Goal: Transaction & Acquisition: Purchase product/service

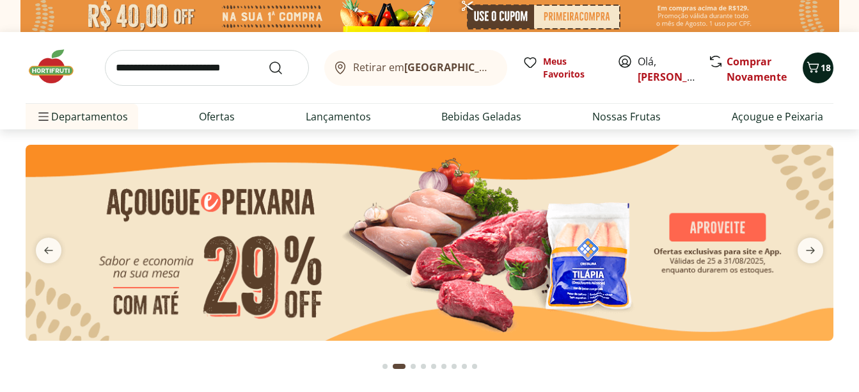
click at [824, 68] on span "18" at bounding box center [826, 67] width 10 height 12
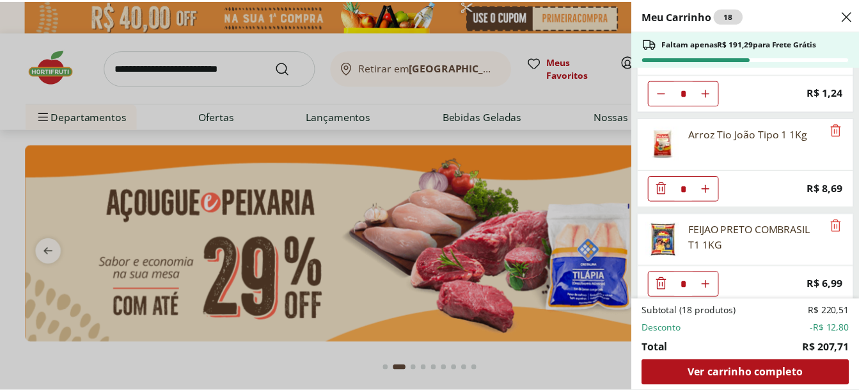
scroll to position [540, 0]
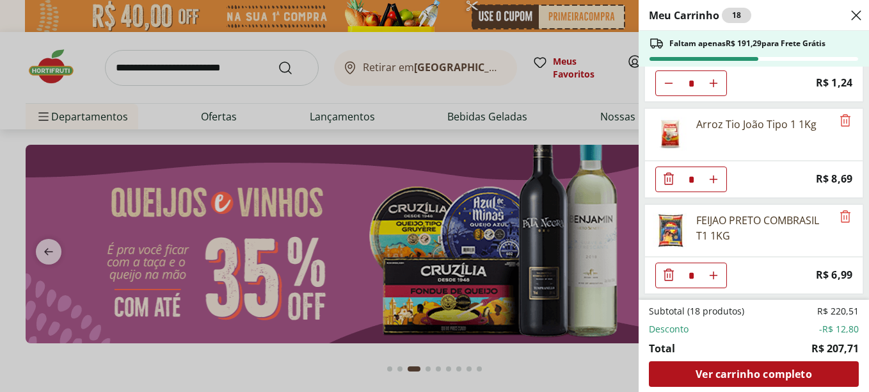
click at [227, 68] on div "Meu Carrinho 18 Faltam apenas R$ 191,29 para Frete Grátis Bife de Filé Mignon *…" at bounding box center [434, 196] width 869 height 392
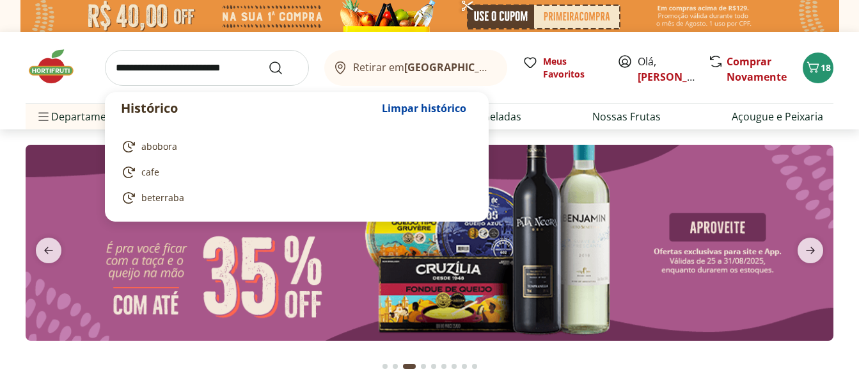
click at [227, 68] on input "search" at bounding box center [207, 68] width 204 height 36
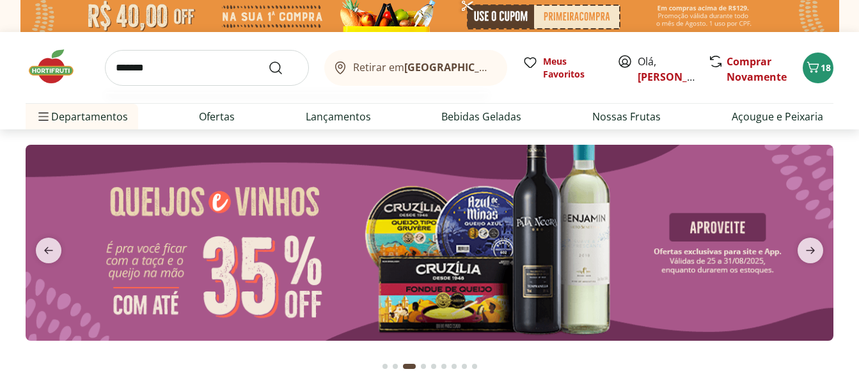
type input "*******"
click at [268, 60] on button "Submit Search" at bounding box center [283, 67] width 31 height 15
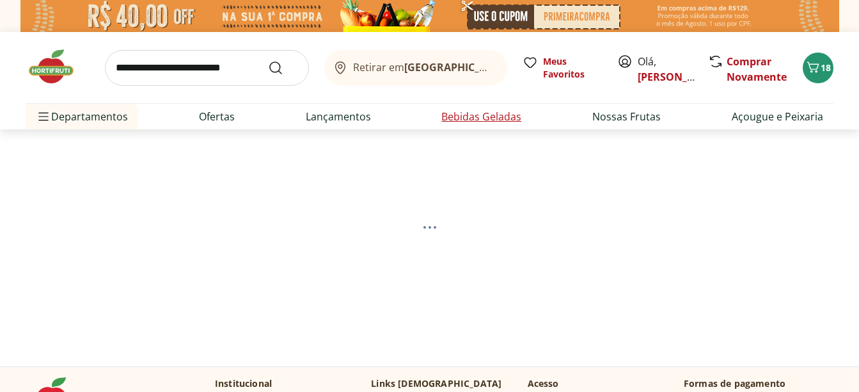
select select "**********"
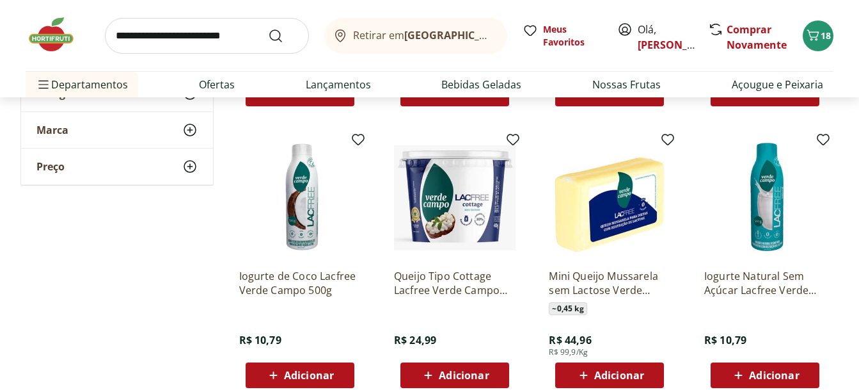
scroll to position [448, 0]
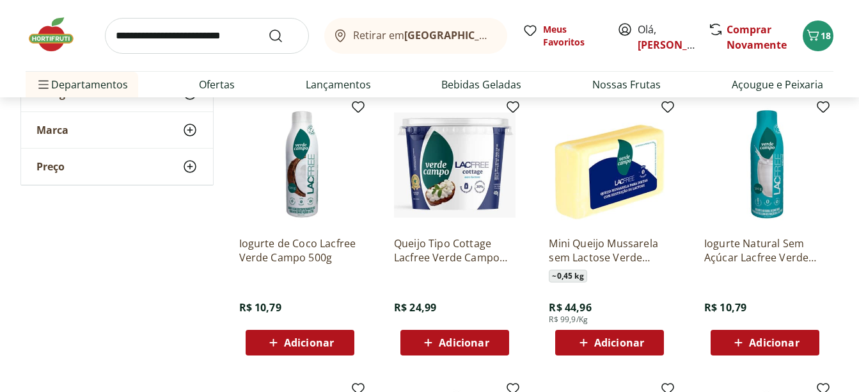
click at [774, 337] on span "Adicionar" at bounding box center [774, 342] width 50 height 10
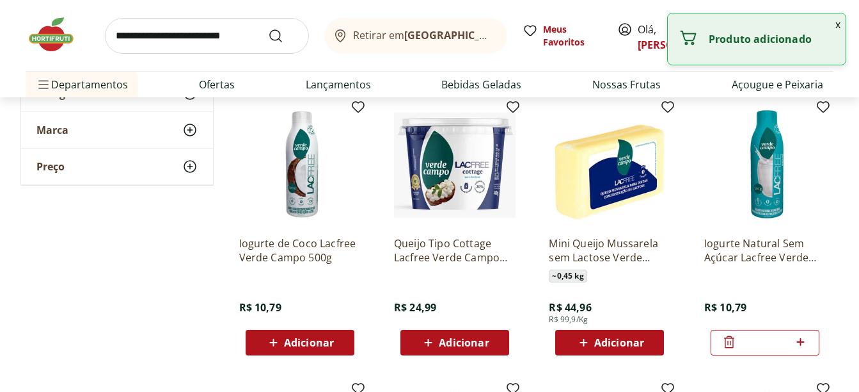
click at [774, 337] on input "*" at bounding box center [765, 342] width 56 height 14
click at [797, 342] on icon at bounding box center [801, 341] width 16 height 15
type input "*"
click at [340, 337] on div "Adicionar" at bounding box center [300, 342] width 88 height 23
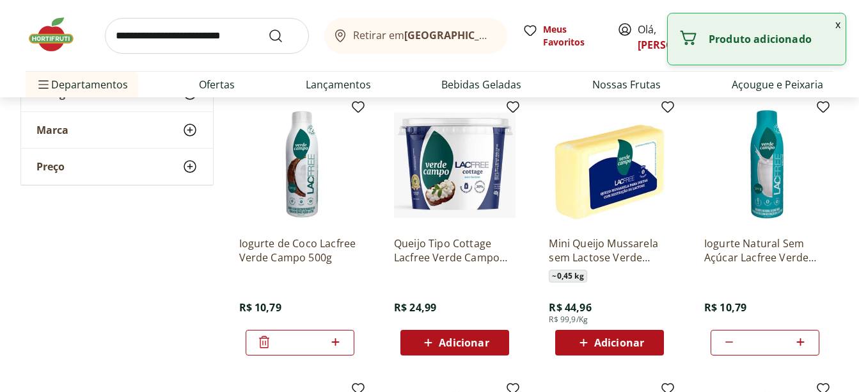
click at [340, 337] on icon at bounding box center [336, 341] width 16 height 15
type input "*"
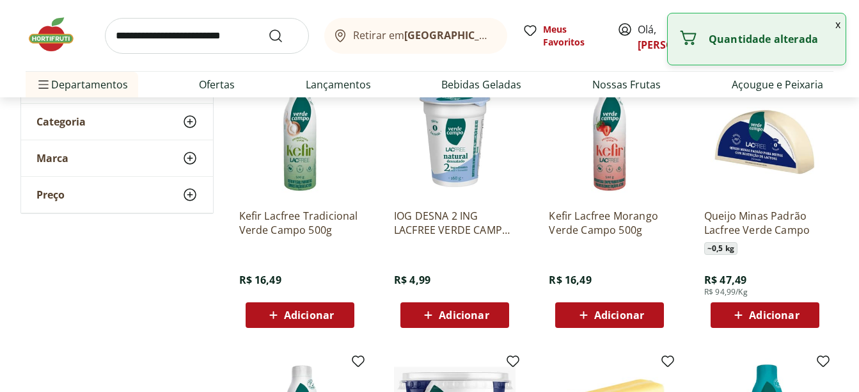
scroll to position [192, 0]
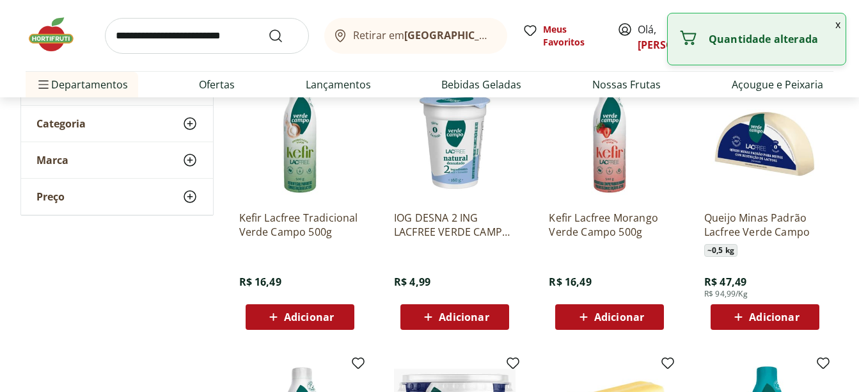
click at [804, 312] on div "Adicionar" at bounding box center [765, 316] width 88 height 23
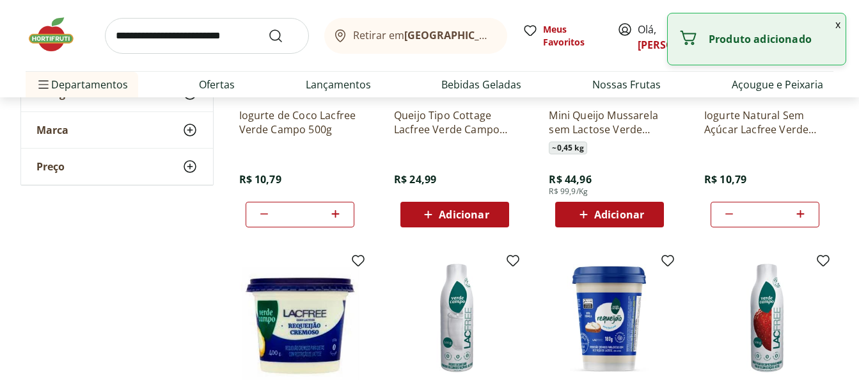
scroll to position [704, 0]
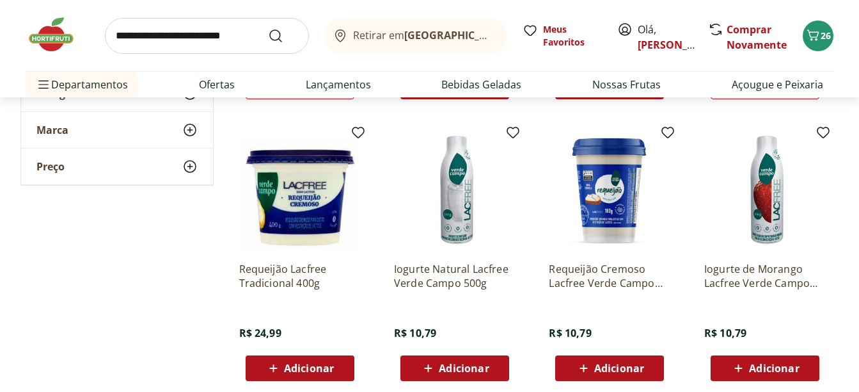
click at [639, 369] on span "Adicionar" at bounding box center [619, 368] width 50 height 10
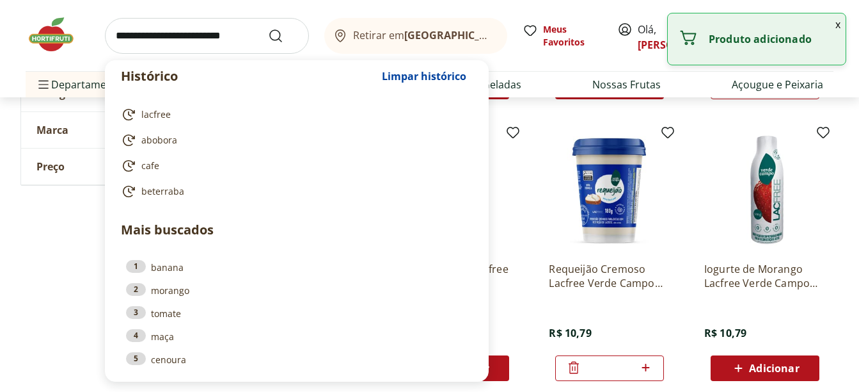
click at [193, 38] on input "search" at bounding box center [207, 36] width 204 height 36
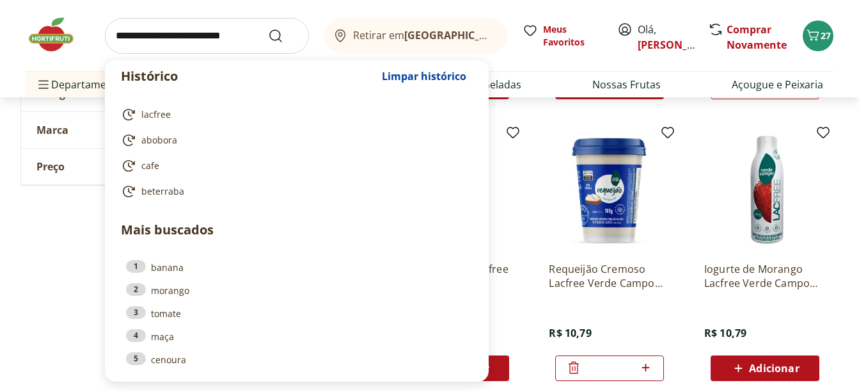
click at [202, 38] on input "search" at bounding box center [207, 36] width 204 height 36
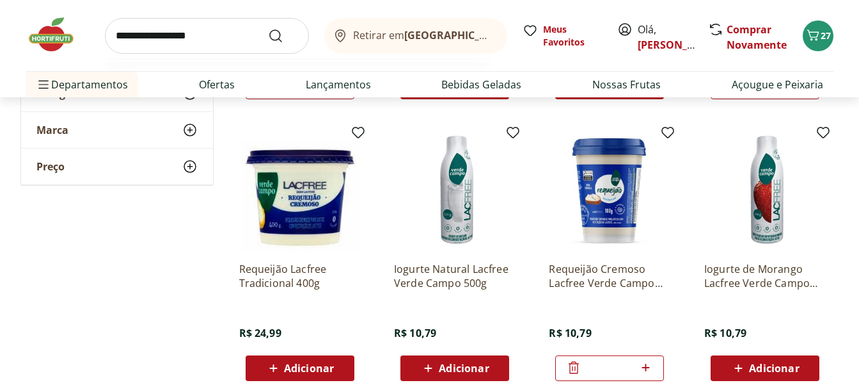
type input "**********"
click at [268, 28] on button "Submit Search" at bounding box center [283, 35] width 31 height 15
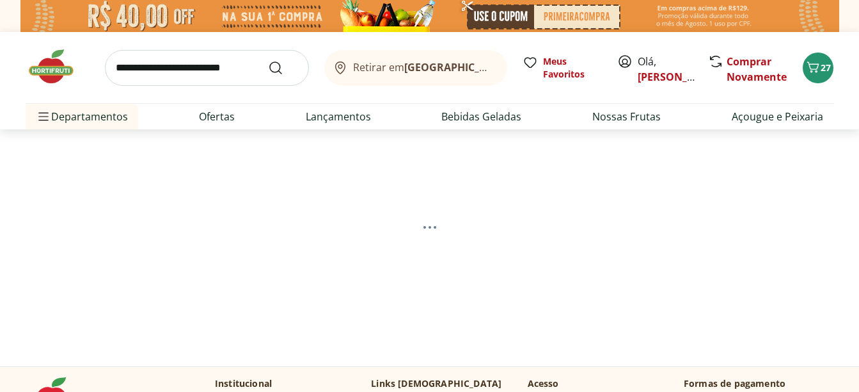
select select "**********"
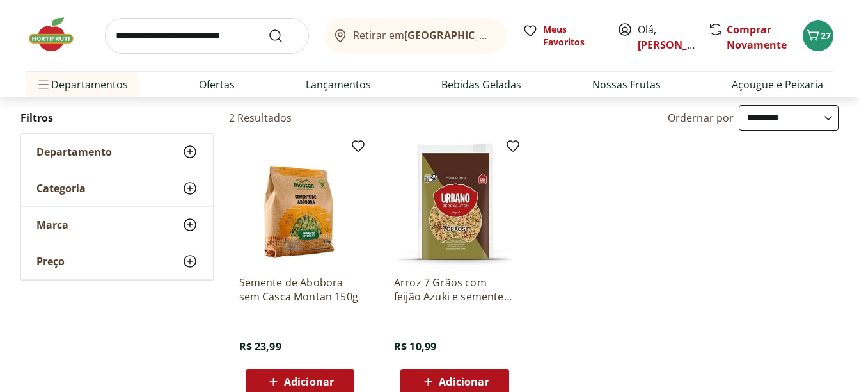
scroll to position [128, 0]
click at [338, 370] on div "Adicionar" at bounding box center [300, 380] width 88 height 23
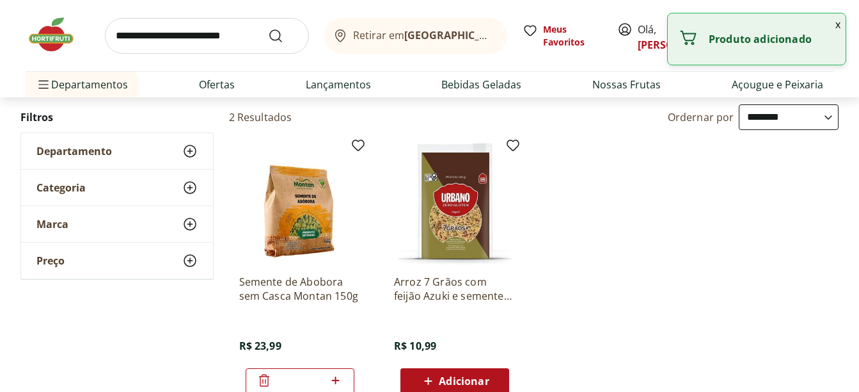
click at [205, 36] on input "search" at bounding box center [207, 36] width 204 height 36
type input "******"
click at [268, 28] on button "Submit Search" at bounding box center [283, 35] width 31 height 15
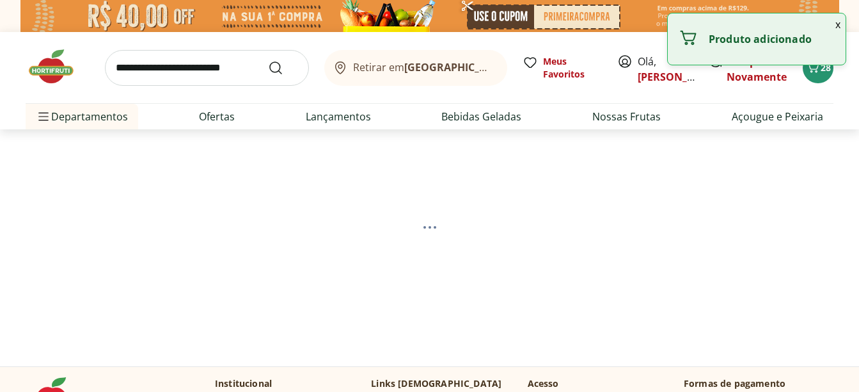
select select "**********"
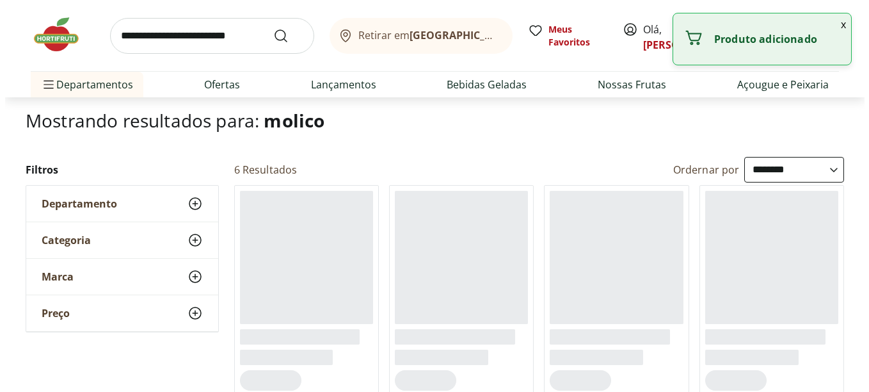
scroll to position [128, 0]
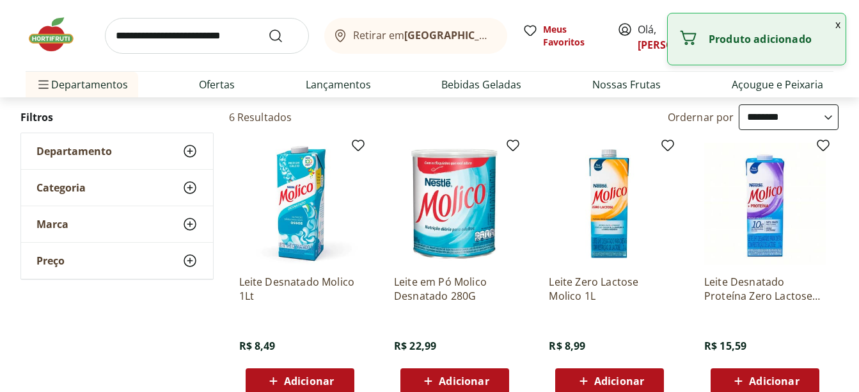
click at [487, 376] on span "Adicionar" at bounding box center [464, 381] width 50 height 10
click at [487, 374] on icon at bounding box center [491, 379] width 16 height 15
type input "*"
click at [842, 22] on button "x" at bounding box center [838, 24] width 15 height 22
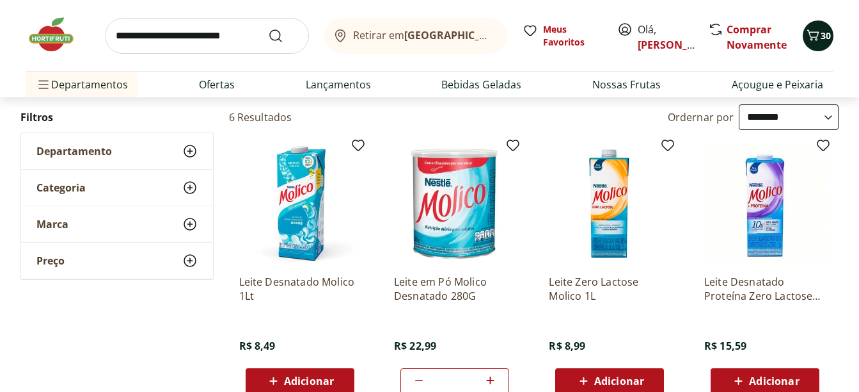
click at [822, 34] on span "30" at bounding box center [826, 35] width 10 height 12
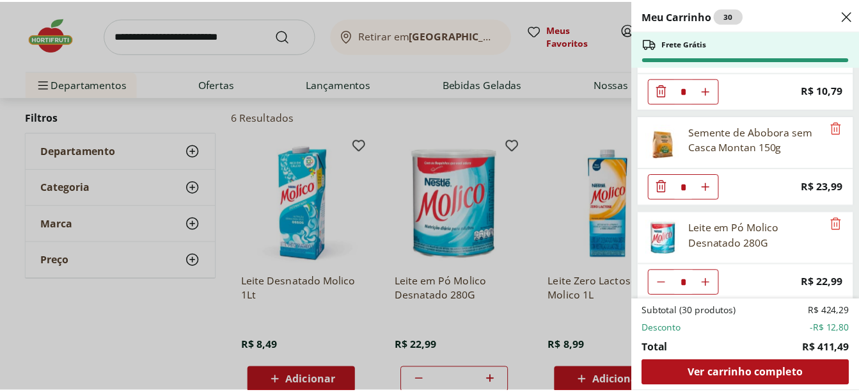
scroll to position [1116, 0]
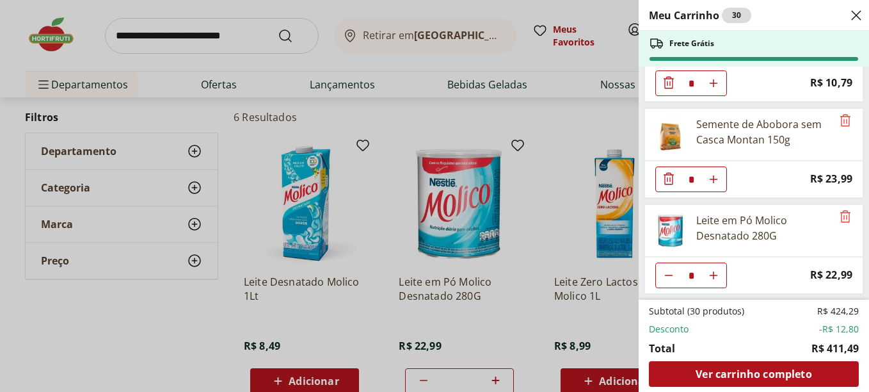
click at [42, 36] on div "Meu Carrinho 30 Frete Grátis Bife de Filé Mignon * Original price: R$ 41,97 Pri…" at bounding box center [434, 196] width 869 height 392
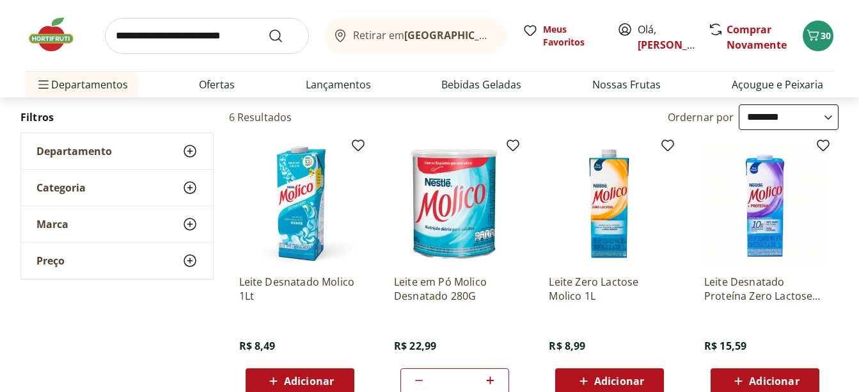
click at [44, 39] on img at bounding box center [58, 34] width 64 height 38
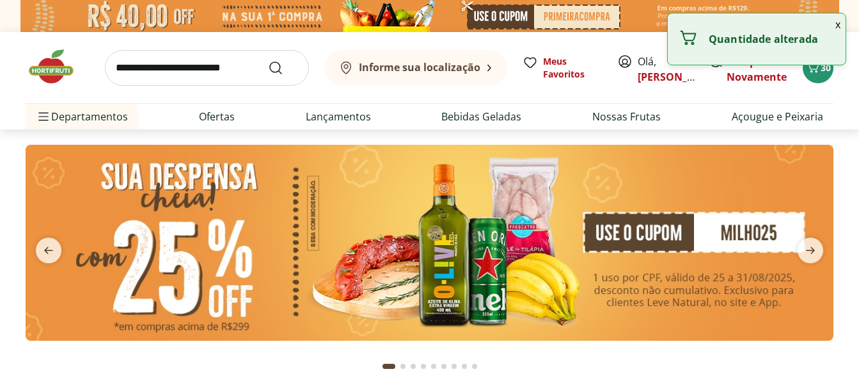
type input "*"
click at [178, 63] on input "search" at bounding box center [207, 68] width 204 height 36
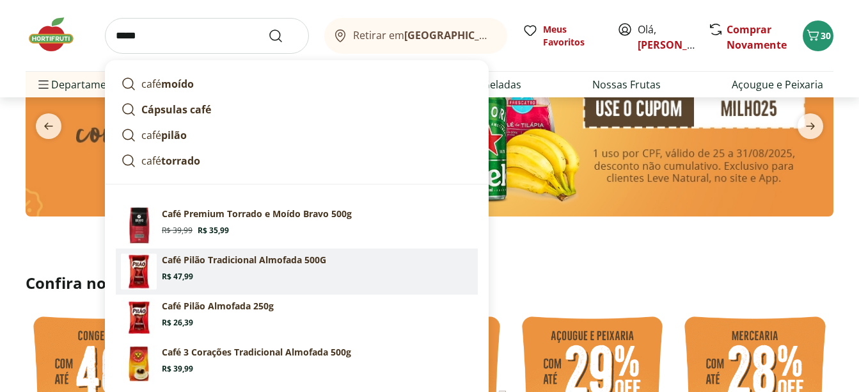
scroll to position [128, 0]
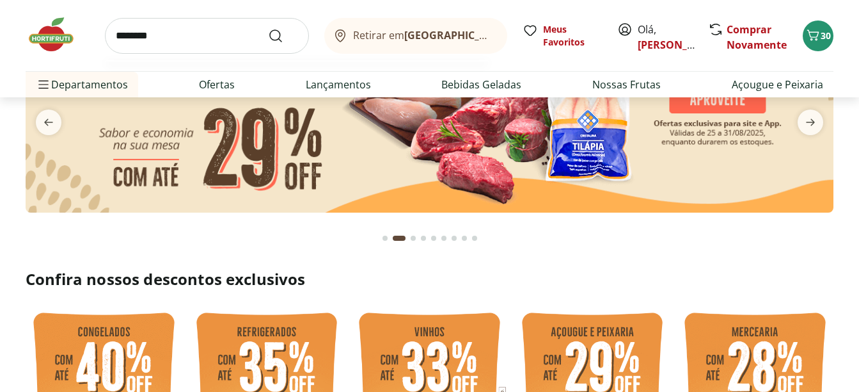
type input "********"
click at [268, 28] on button "Submit Search" at bounding box center [283, 35] width 31 height 15
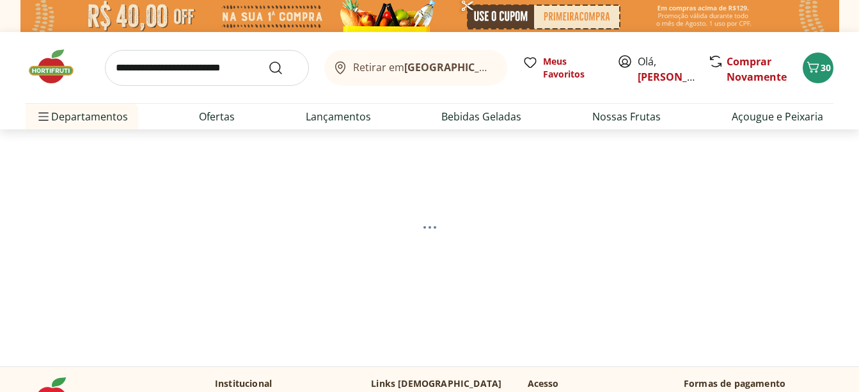
select select "**********"
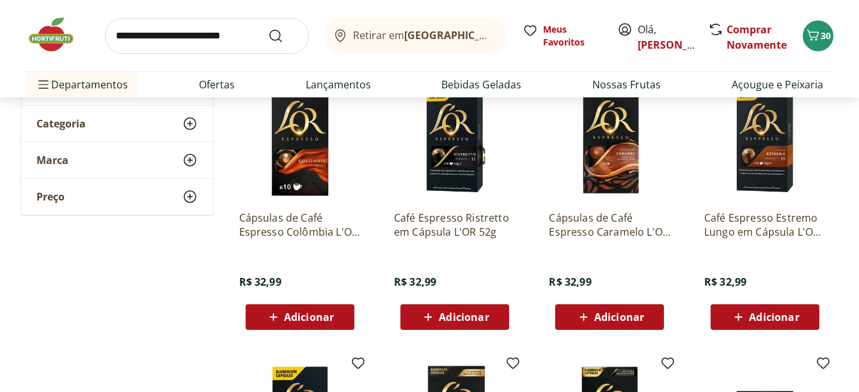
scroll to position [448, 0]
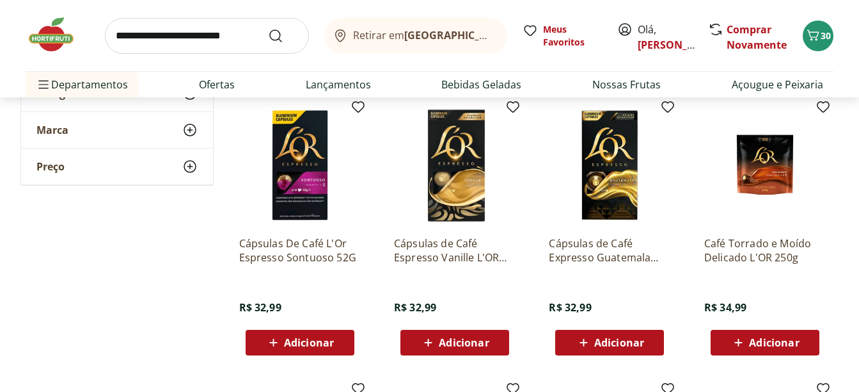
click at [779, 340] on span "Adicionar" at bounding box center [774, 342] width 50 height 10
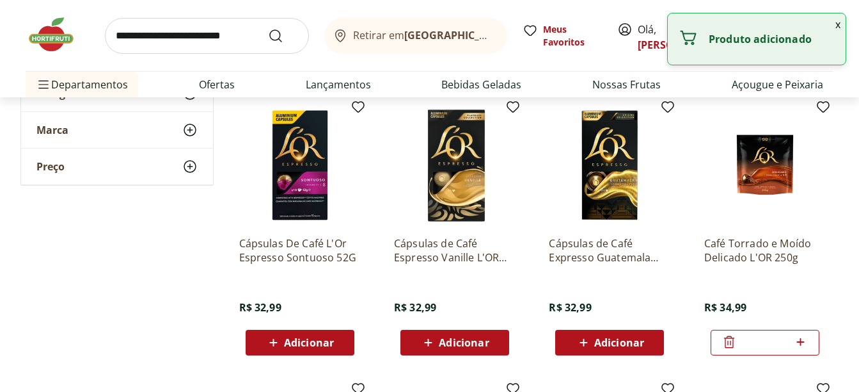
click at [55, 34] on img at bounding box center [58, 34] width 64 height 38
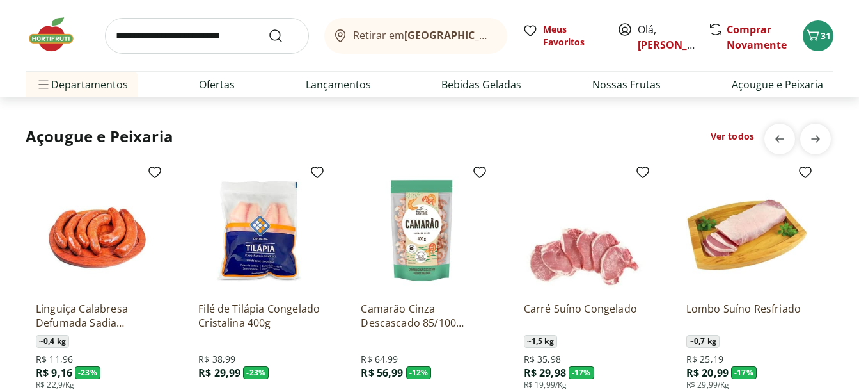
scroll to position [1408, 0]
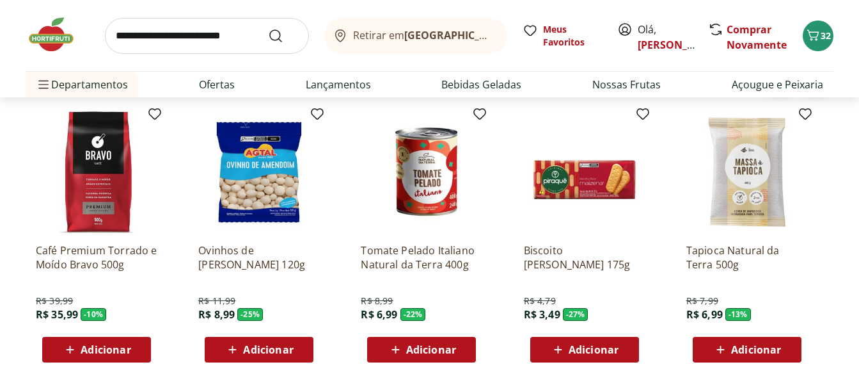
scroll to position [1984, 0]
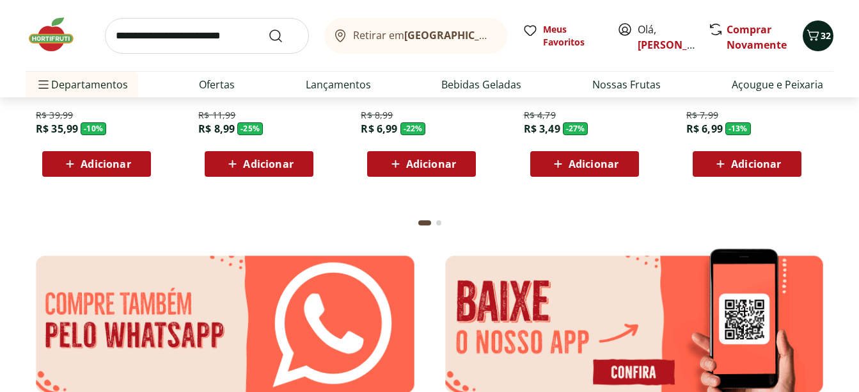
click at [828, 38] on span "32" at bounding box center [826, 35] width 10 height 12
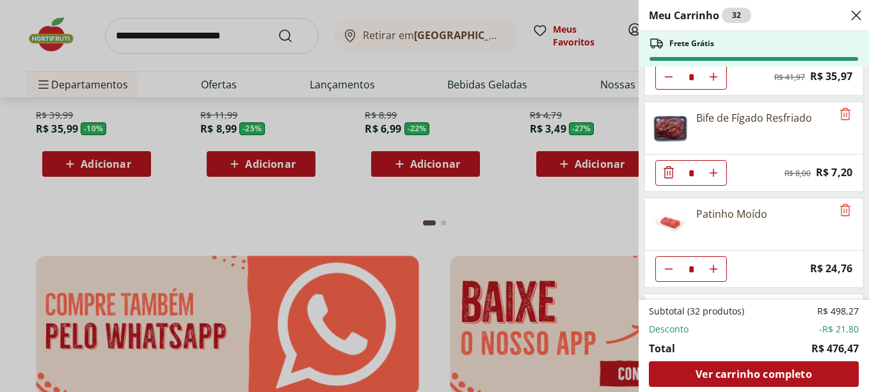
scroll to position [0, 0]
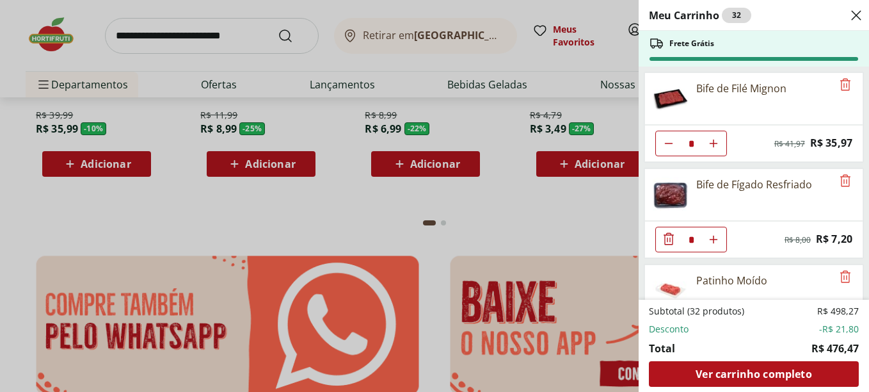
click at [205, 33] on div "Meu Carrinho 32 Frete Grátis Bife de Filé Mignon * Original price: R$ 41,97 Pri…" at bounding box center [434, 196] width 869 height 392
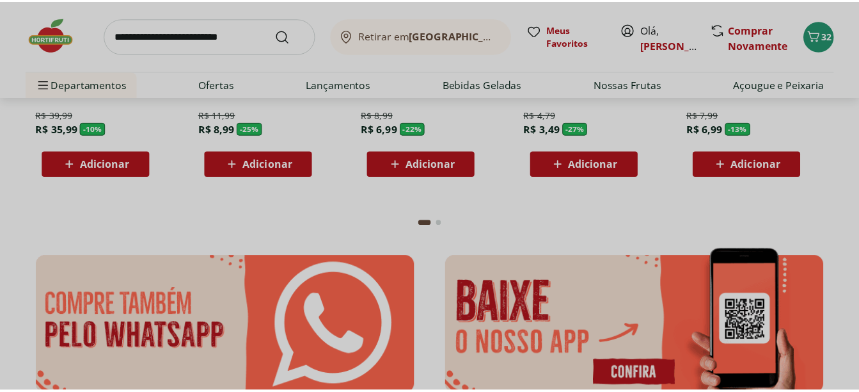
scroll to position [1984, 0]
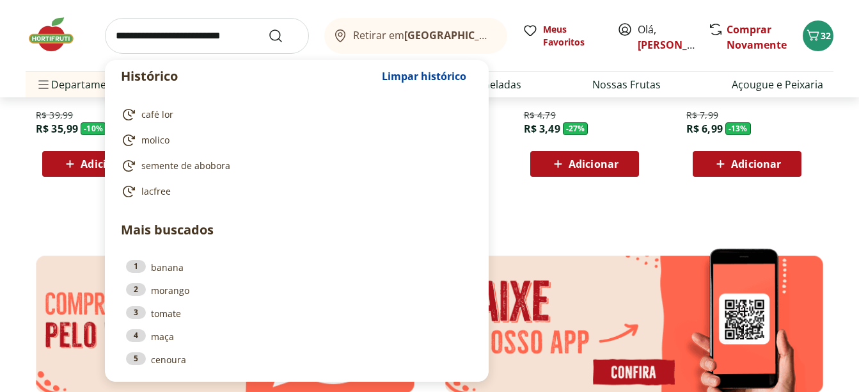
click at [205, 35] on input "search" at bounding box center [207, 36] width 204 height 36
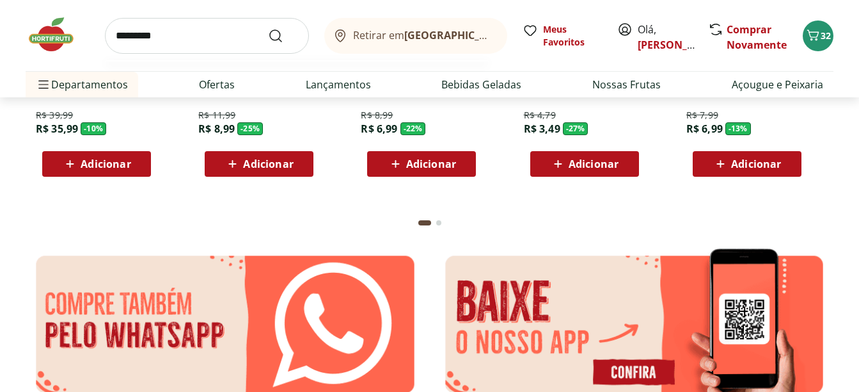
type input "*********"
click at [268, 28] on button "Submit Search" at bounding box center [283, 35] width 31 height 15
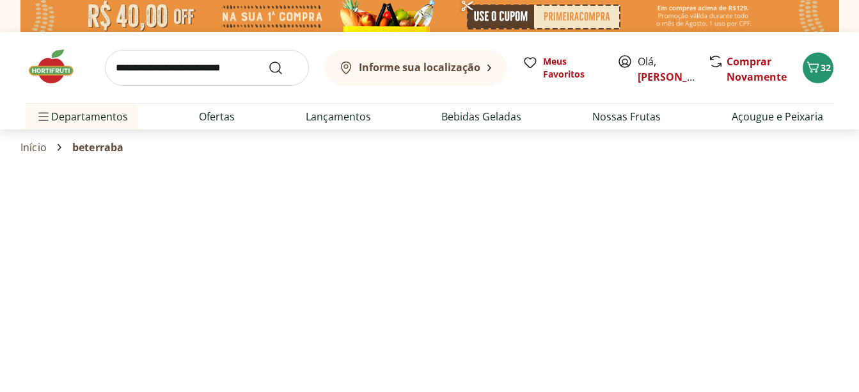
select select "**********"
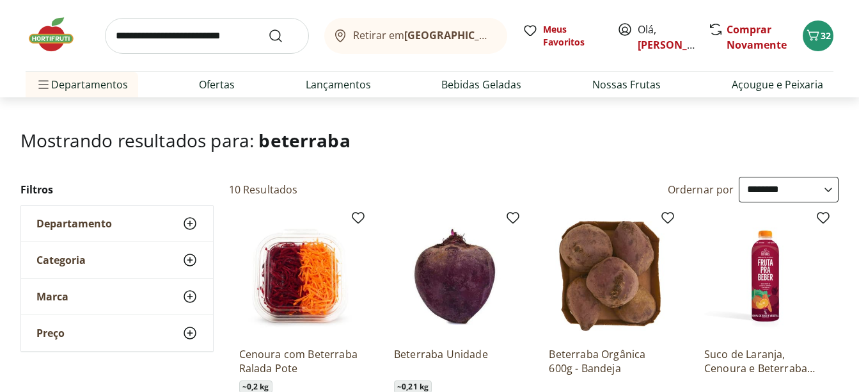
scroll to position [192, 0]
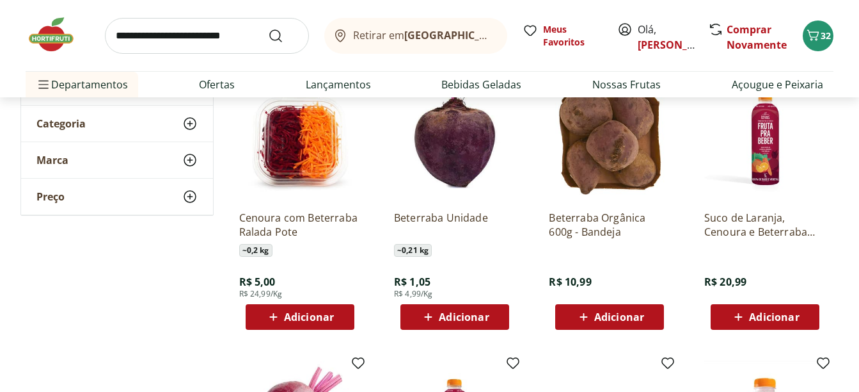
click at [501, 326] on button "Adicionar" at bounding box center [455, 317] width 109 height 26
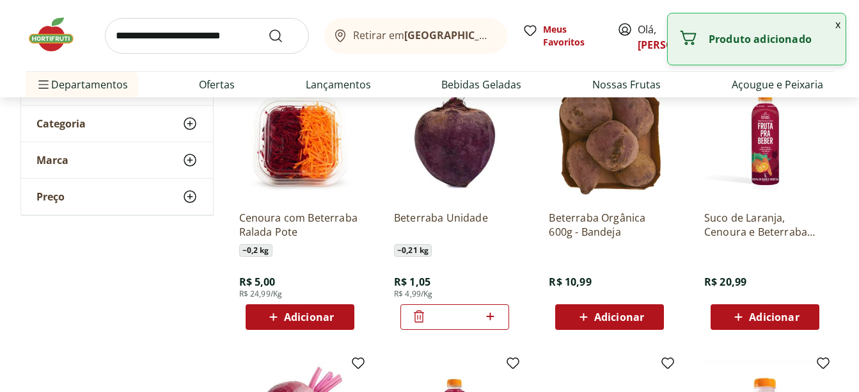
click at [499, 322] on div "*" at bounding box center [455, 317] width 109 height 26
click at [497, 321] on icon at bounding box center [491, 315] width 16 height 15
click at [496, 321] on icon at bounding box center [491, 315] width 16 height 15
type input "*"
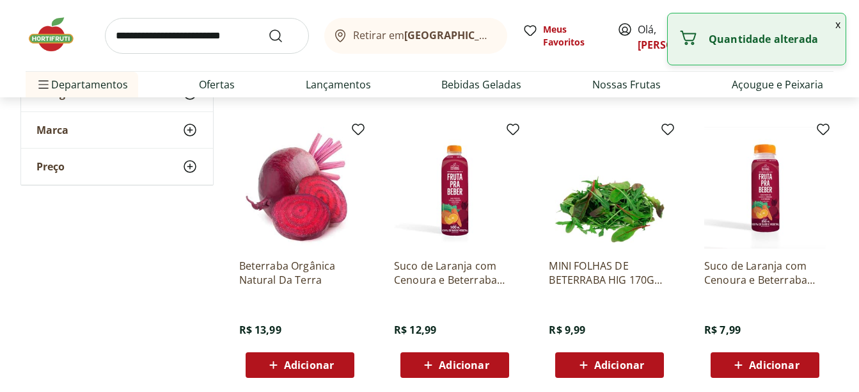
scroll to position [448, 0]
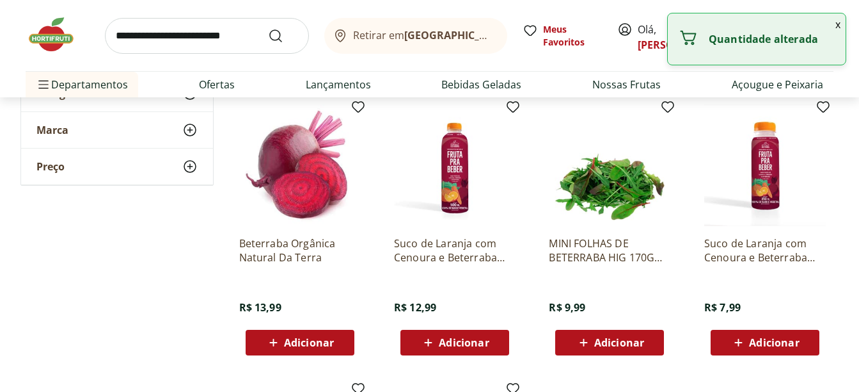
click at [221, 36] on input "search" at bounding box center [207, 36] width 204 height 36
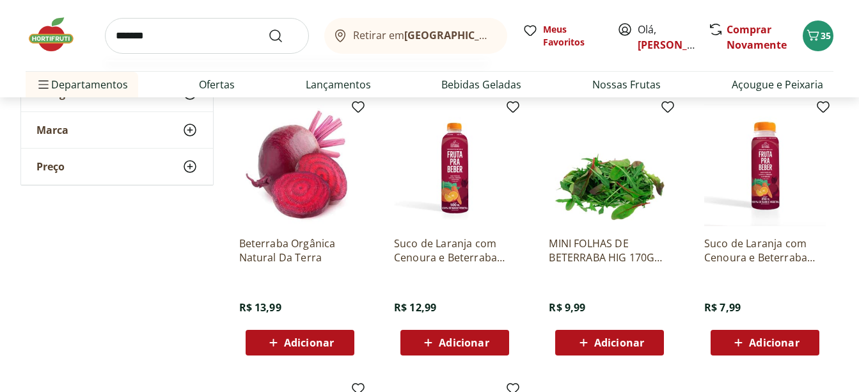
type input "*******"
click at [268, 28] on button "Submit Search" at bounding box center [283, 35] width 31 height 15
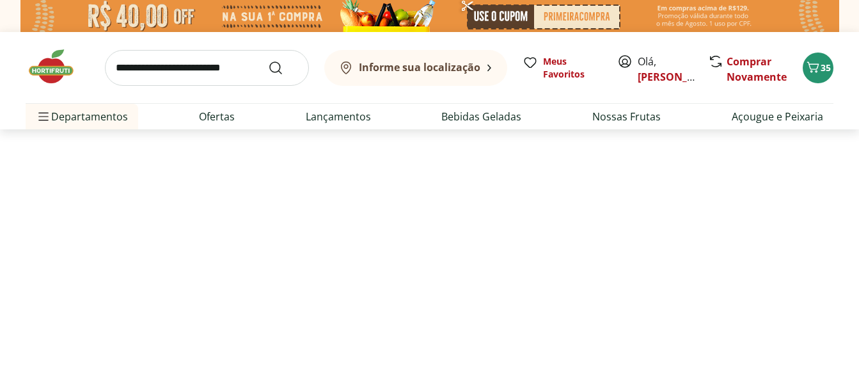
select select "**********"
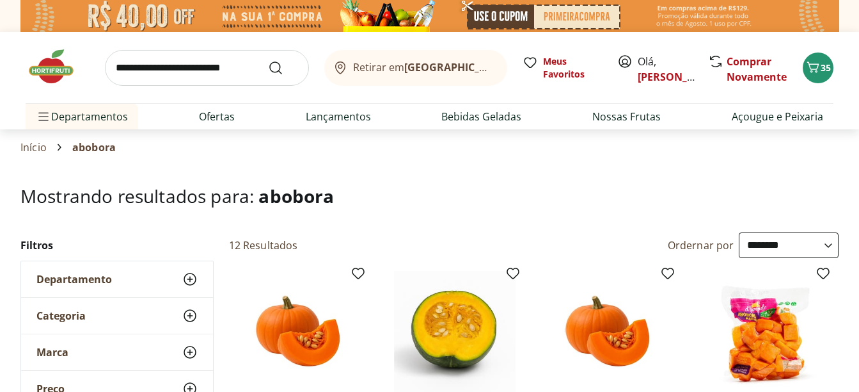
scroll to position [192, 0]
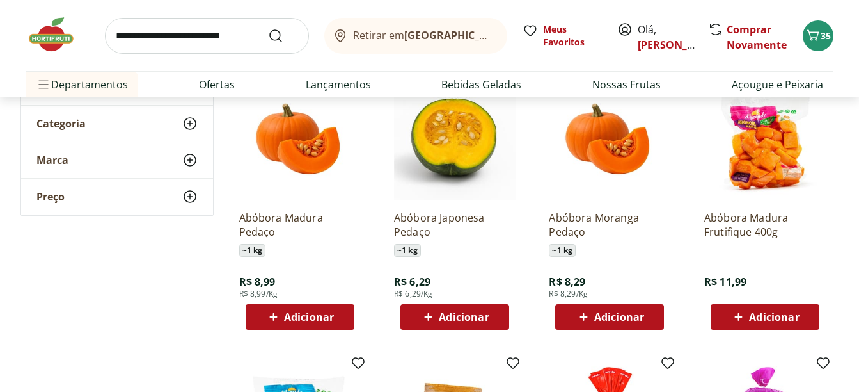
click at [491, 317] on div "Adicionar" at bounding box center [455, 316] width 88 height 23
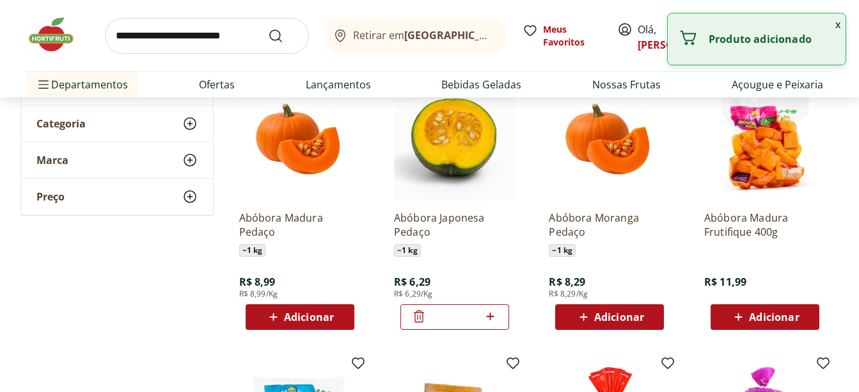
click at [491, 317] on icon at bounding box center [491, 316] width 8 height 8
click at [491, 317] on icon at bounding box center [491, 315] width 16 height 15
type input "*"
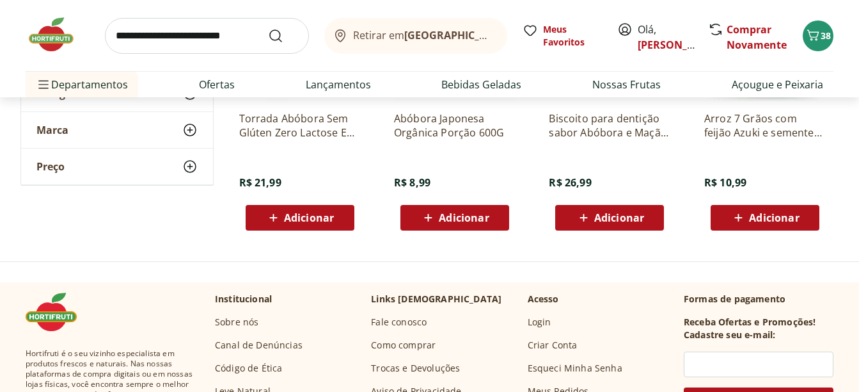
scroll to position [960, 0]
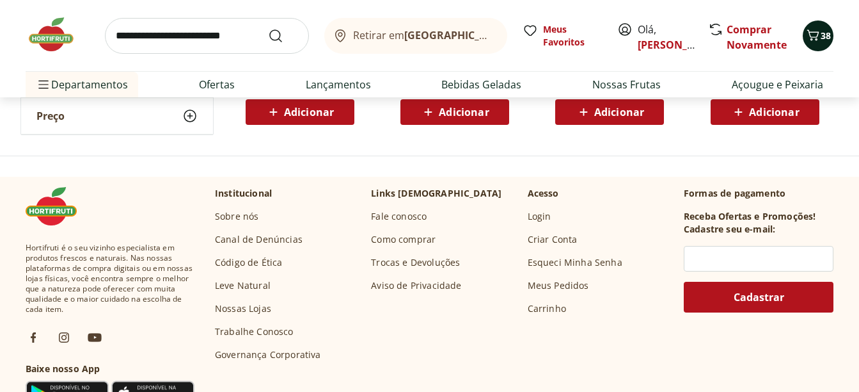
click at [810, 33] on icon "Carrinho" at bounding box center [814, 34] width 12 height 11
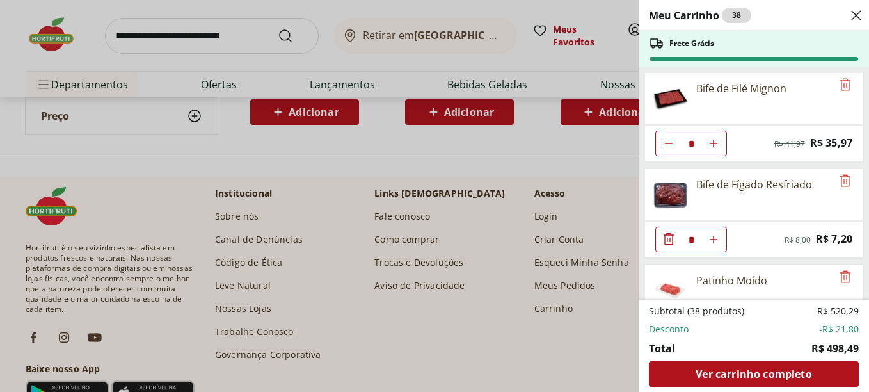
click at [859, 13] on icon "Close" at bounding box center [856, 15] width 15 height 15
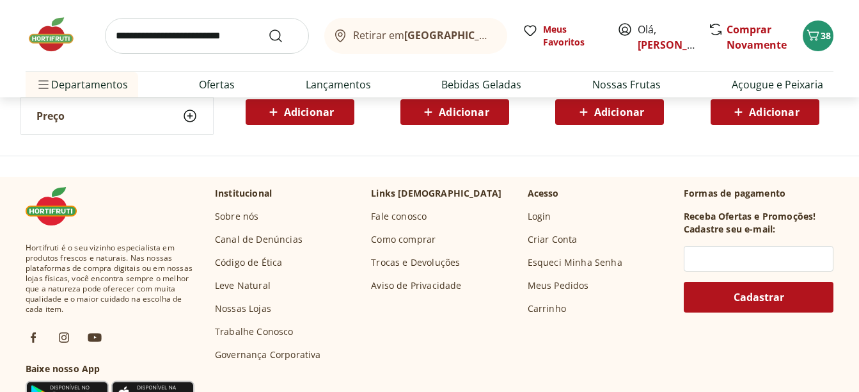
click at [57, 34] on img at bounding box center [58, 34] width 64 height 38
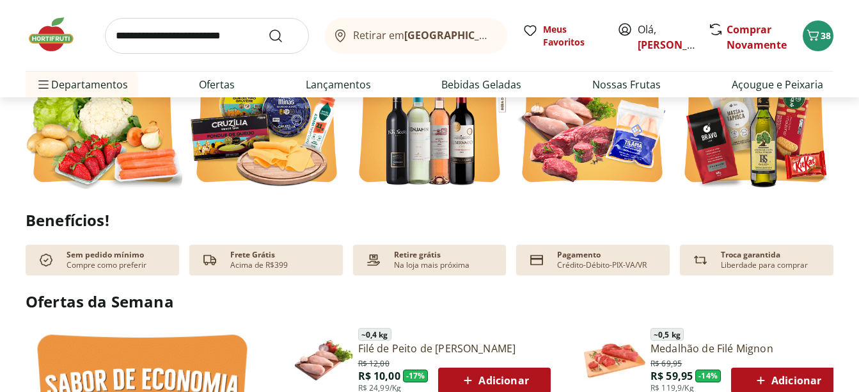
scroll to position [640, 0]
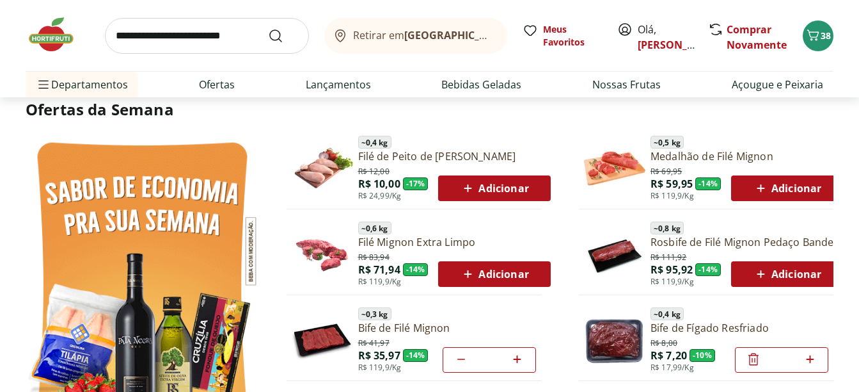
click at [213, 37] on input "search" at bounding box center [207, 36] width 204 height 36
type input "**********"
click at [268, 28] on button "Submit Search" at bounding box center [283, 35] width 31 height 15
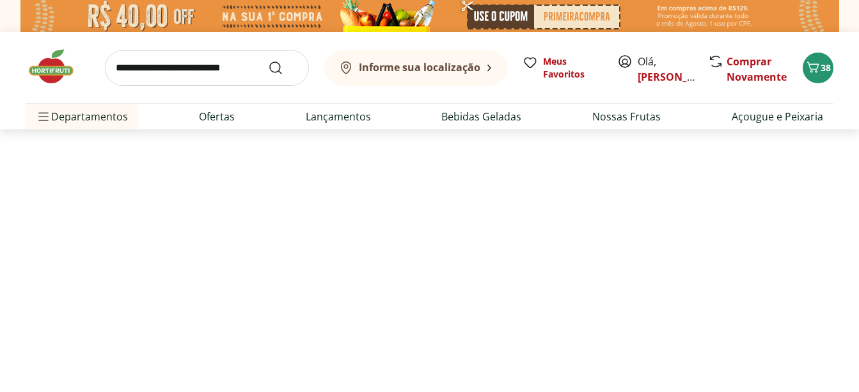
select select "**********"
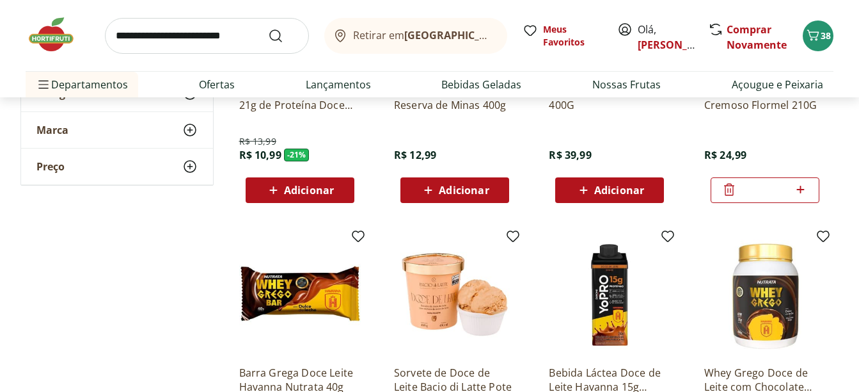
scroll to position [448, 0]
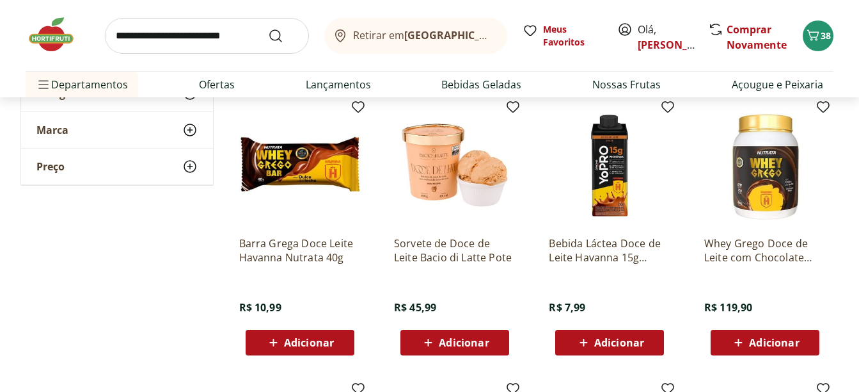
click at [653, 346] on div "Adicionar" at bounding box center [610, 342] width 88 height 23
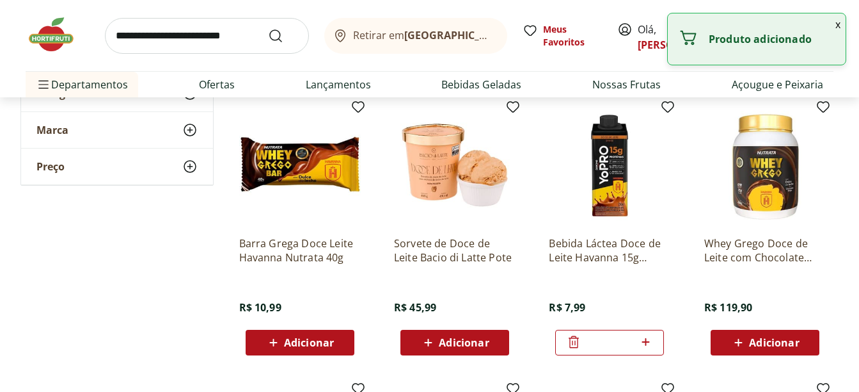
click at [653, 346] on icon at bounding box center [646, 341] width 16 height 15
type input "*"
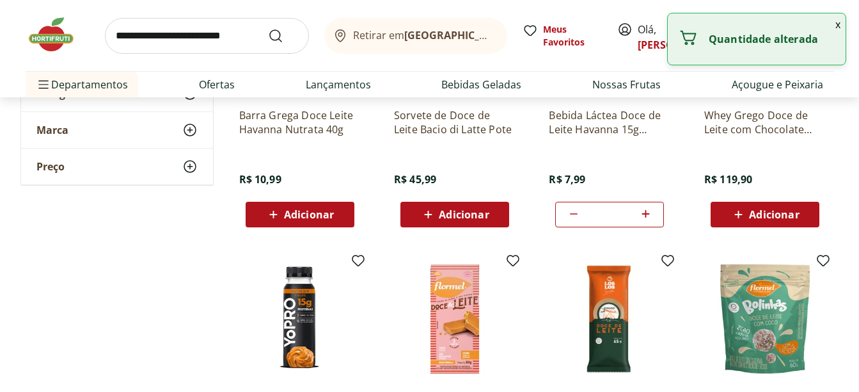
scroll to position [585, 0]
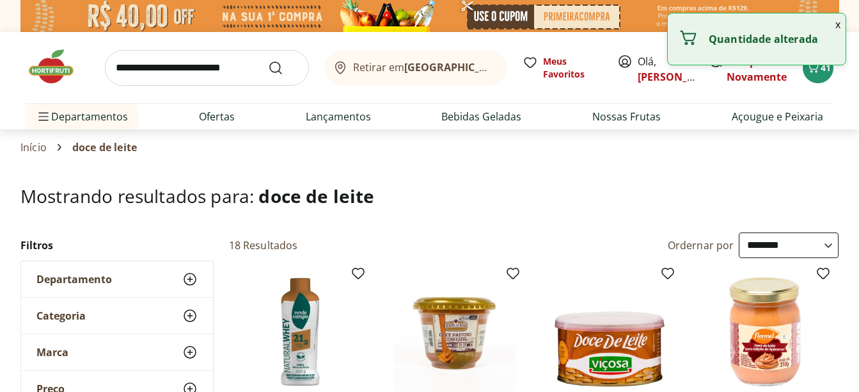
select select "**********"
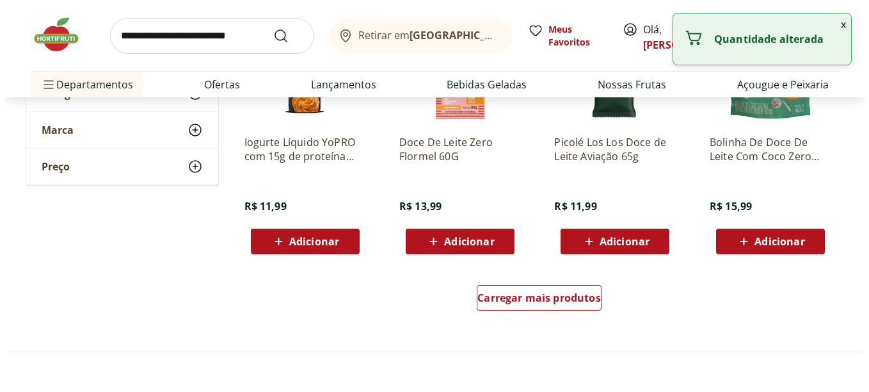
scroll to position [832, 0]
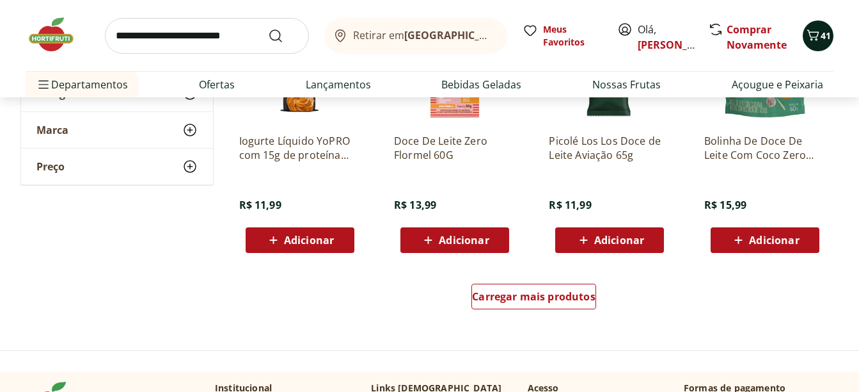
click at [813, 29] on icon "Carrinho" at bounding box center [813, 35] width 15 height 15
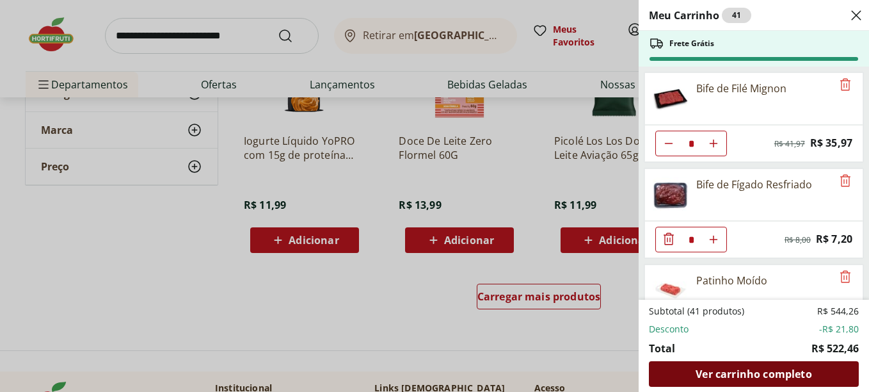
click at [806, 370] on span "Ver carrinho completo" at bounding box center [754, 374] width 116 height 10
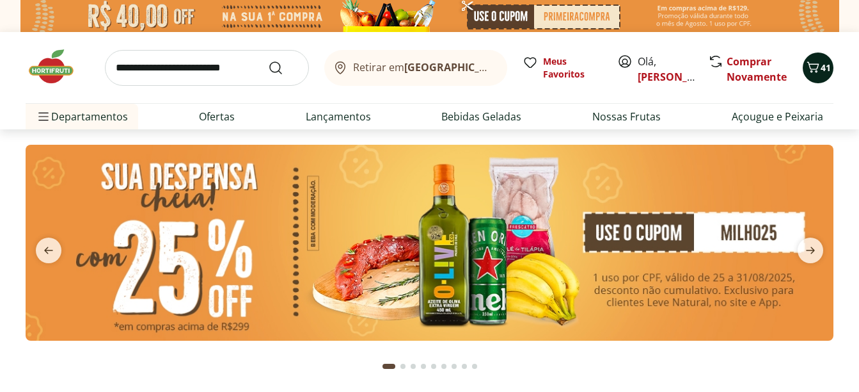
click at [823, 68] on span "41" at bounding box center [826, 67] width 10 height 12
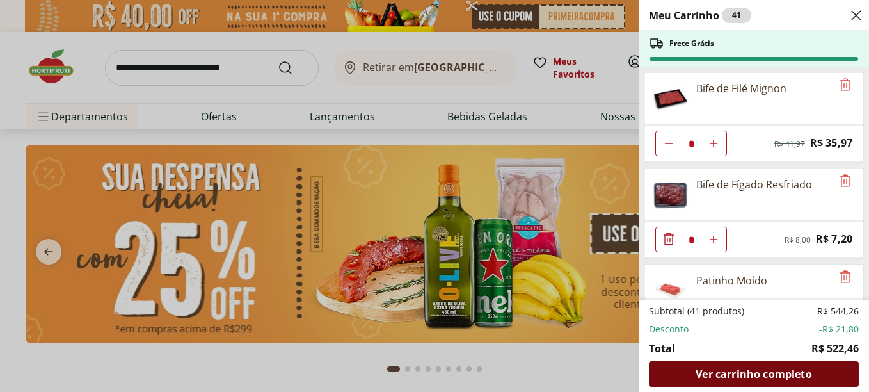
click at [815, 367] on div "Ver carrinho completo" at bounding box center [754, 374] width 210 height 26
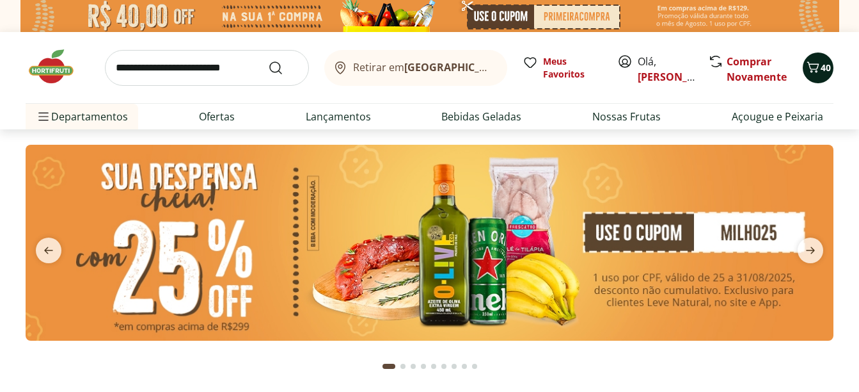
click at [820, 74] on icon "Carrinho" at bounding box center [813, 67] width 15 height 15
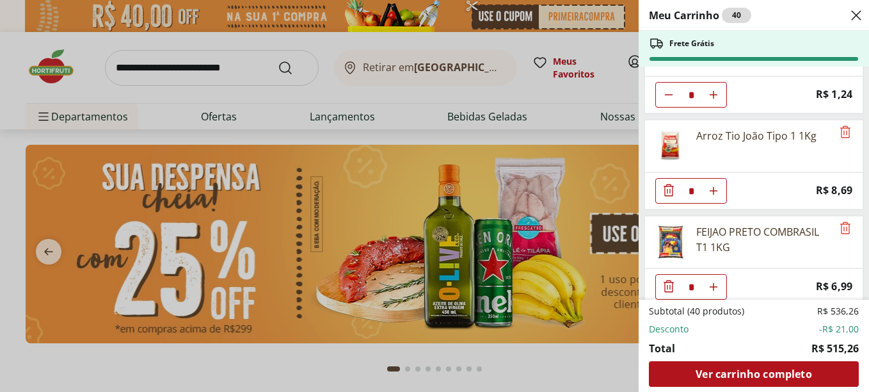
scroll to position [512, 0]
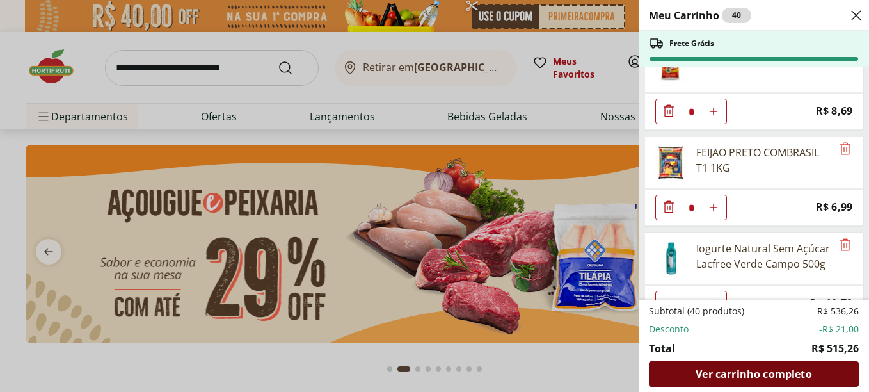
click at [763, 379] on span "Ver carrinho completo" at bounding box center [754, 374] width 116 height 10
